Goal: Check status: Check status

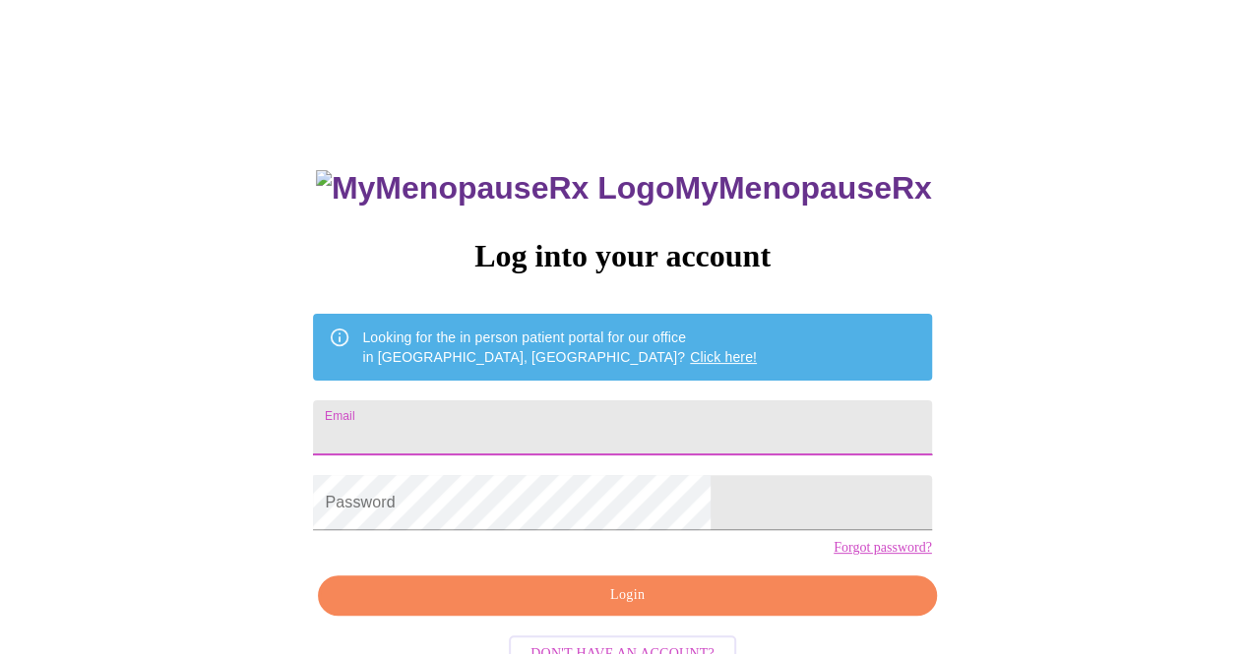
click at [611, 413] on input "Email" at bounding box center [622, 428] width 618 height 55
type input "[EMAIL_ADDRESS][DOMAIN_NAME]"
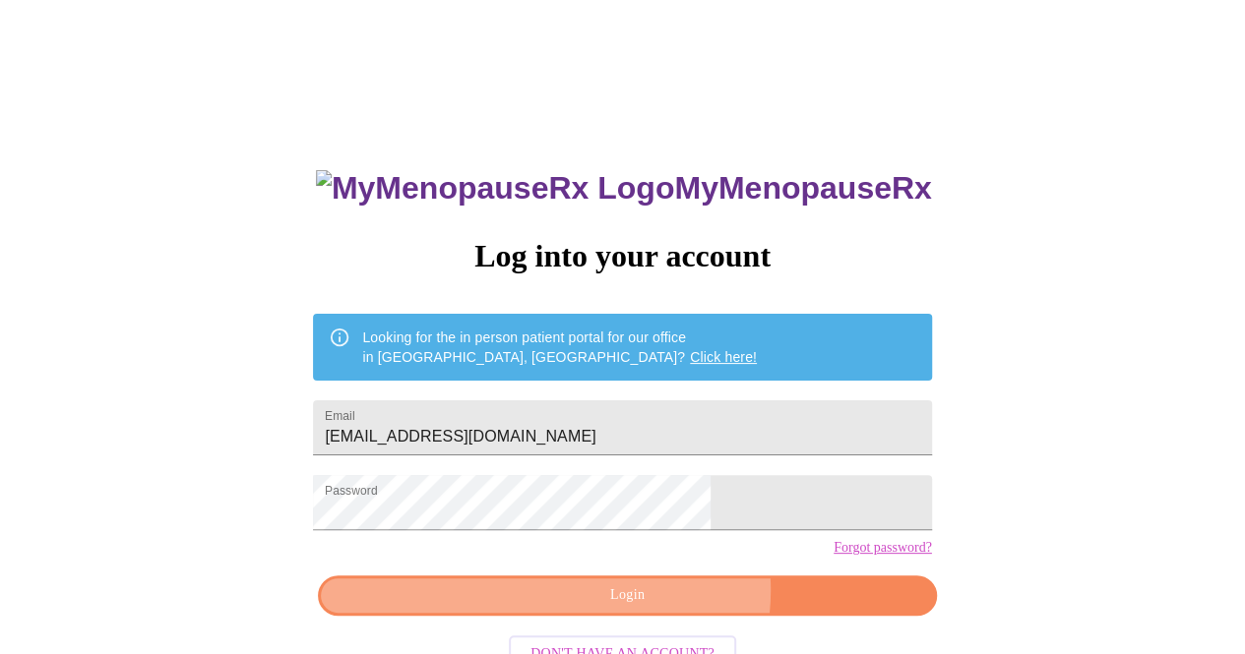
click at [654, 608] on span "Login" at bounding box center [626, 596] width 573 height 25
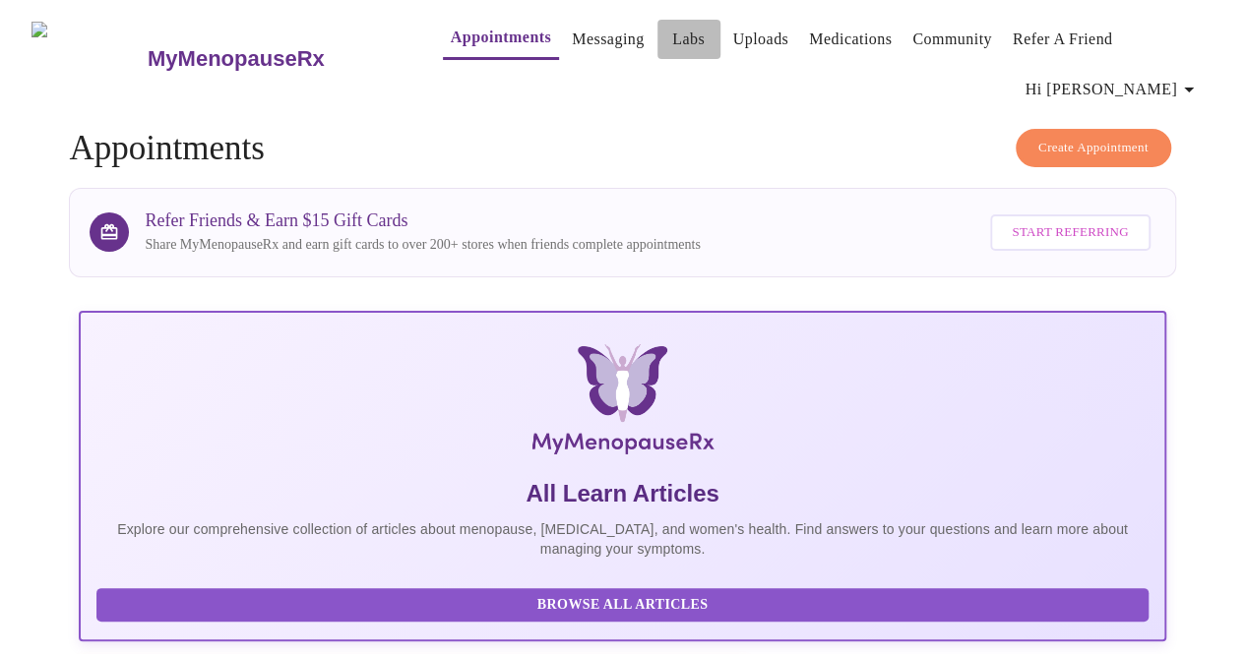
click at [672, 42] on link "Labs" at bounding box center [688, 40] width 32 height 28
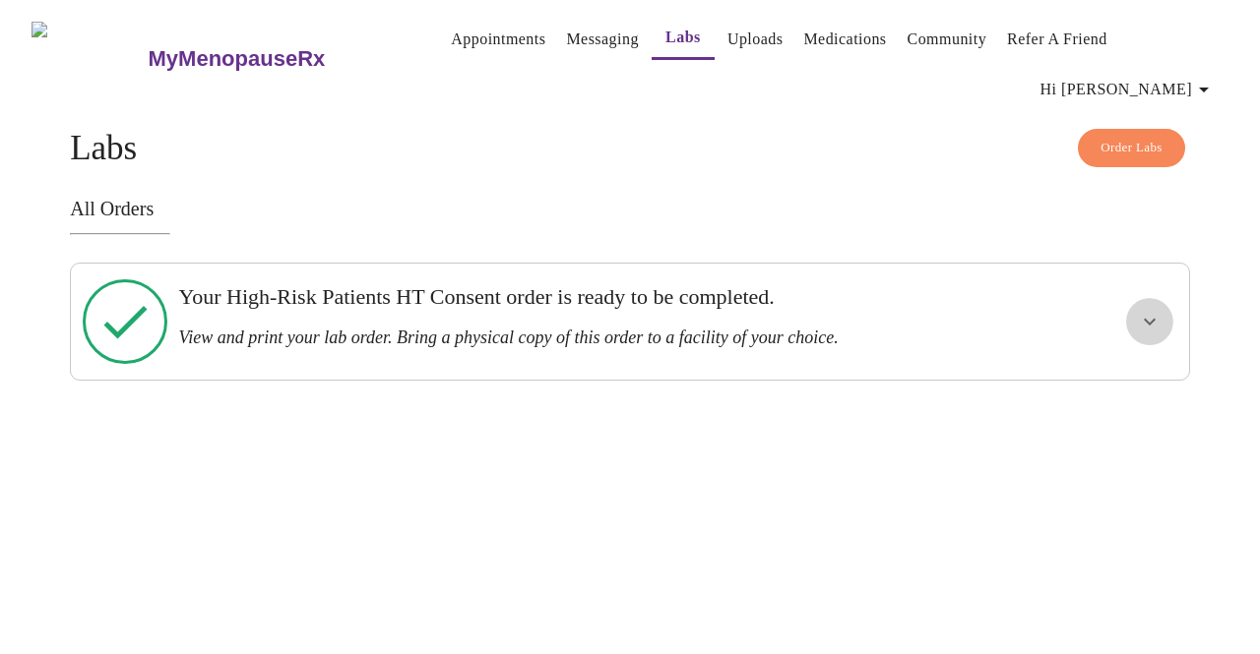
click at [1155, 319] on icon "show more" at bounding box center [1149, 322] width 12 height 7
click at [1117, 381] on span "View Order" at bounding box center [1102, 393] width 89 height 25
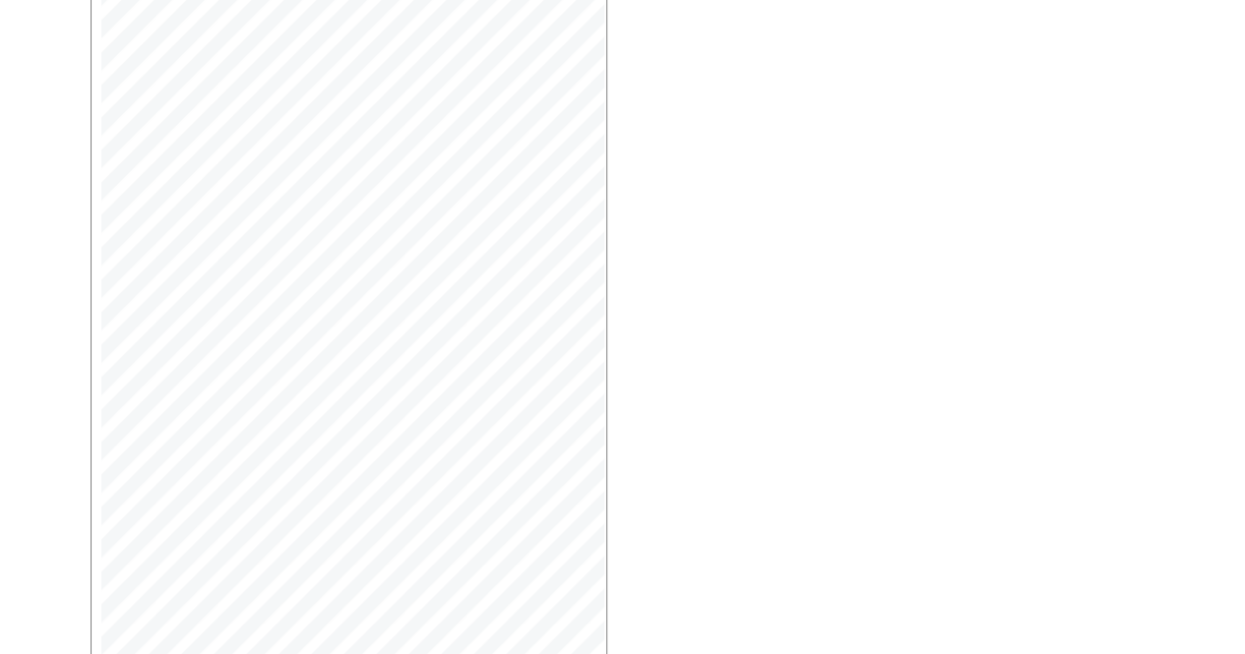
scroll to position [525, 0]
click at [144, 604] on button "Open Larger PDF" at bounding box center [180, 623] width 170 height 38
